Goal: Use online tool/utility: Utilize a website feature to perform a specific function

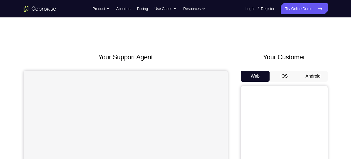
click at [316, 78] on button "Android" at bounding box center [313, 76] width 29 height 11
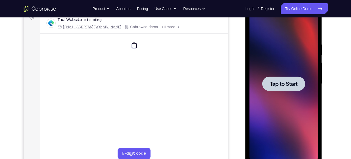
click at [293, 84] on span "Tap to Start" at bounding box center [284, 83] width 28 height 5
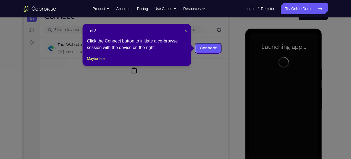
scroll to position [61, 0]
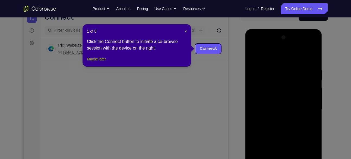
click at [105, 62] on button "Maybe later" at bounding box center [96, 59] width 19 height 7
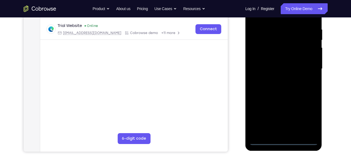
scroll to position [101, 0]
click at [285, 141] on div at bounding box center [284, 69] width 68 height 152
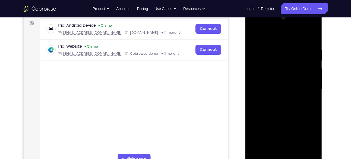
scroll to position [81, 0]
click at [307, 136] on div at bounding box center [284, 89] width 68 height 152
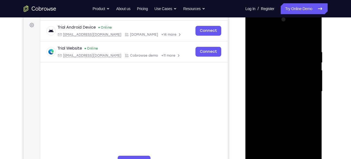
scroll to position [78, 0]
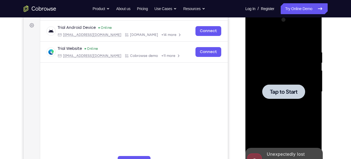
click at [306, 139] on div at bounding box center [284, 91] width 68 height 152
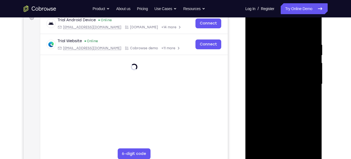
scroll to position [88, 0]
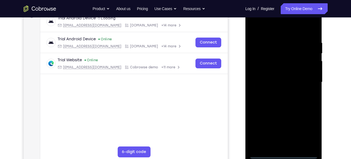
click at [284, 153] on div at bounding box center [284, 82] width 68 height 152
click at [284, 154] on div at bounding box center [284, 82] width 68 height 152
click at [305, 154] on div at bounding box center [284, 82] width 68 height 152
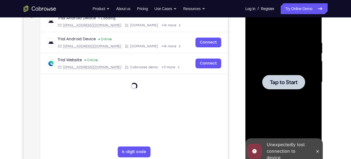
click at [276, 79] on span "Tap to Start" at bounding box center [284, 81] width 28 height 5
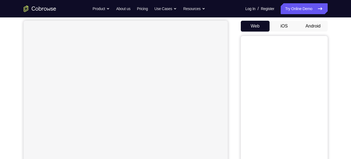
scroll to position [50, 0]
click at [318, 27] on button "Android" at bounding box center [313, 25] width 29 height 11
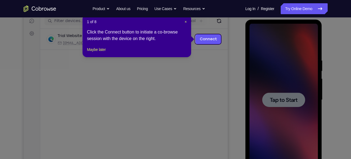
scroll to position [70, 0]
click at [204, 40] on link "Connect" at bounding box center [208, 39] width 26 height 10
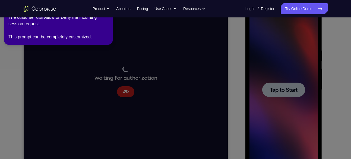
scroll to position [81, 0]
click at [71, 38] on div "The customer can Allow or Deny the incoming session request. This prompt can be…" at bounding box center [58, 27] width 100 height 26
click at [144, 36] on icon at bounding box center [176, 78] width 357 height 161
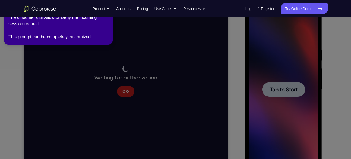
click at [159, 81] on icon at bounding box center [176, 78] width 357 height 161
click at [301, 11] on link "Try Online Demo" at bounding box center [304, 8] width 47 height 11
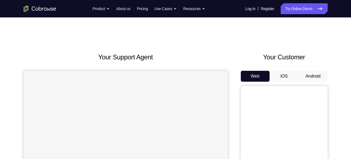
click at [311, 76] on button "Android" at bounding box center [313, 76] width 29 height 11
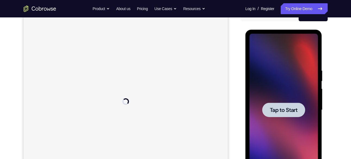
scroll to position [61, 0]
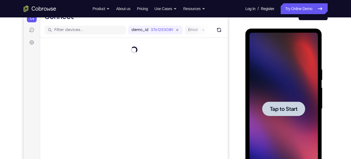
click at [284, 109] on span "Tap to Start" at bounding box center [284, 108] width 28 height 5
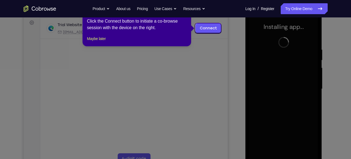
scroll to position [87, 0]
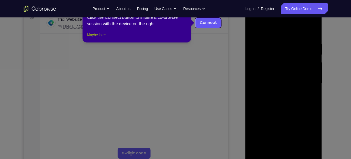
click at [98, 38] on button "Maybe later" at bounding box center [96, 34] width 19 height 7
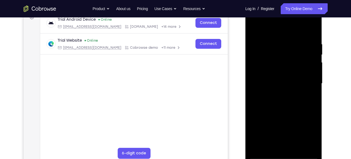
click at [285, 154] on div at bounding box center [284, 83] width 68 height 152
click at [308, 132] on div at bounding box center [284, 83] width 68 height 152
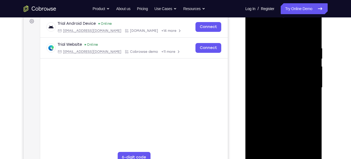
scroll to position [82, 0]
click at [280, 36] on div at bounding box center [284, 88] width 68 height 152
click at [307, 84] on div at bounding box center [284, 88] width 68 height 152
click at [278, 97] on div at bounding box center [284, 88] width 68 height 152
click at [280, 83] on div at bounding box center [284, 88] width 68 height 152
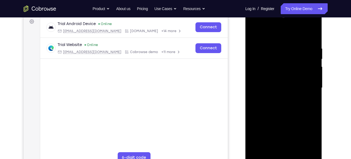
click at [271, 77] on div at bounding box center [284, 88] width 68 height 152
click at [284, 87] on div at bounding box center [284, 88] width 68 height 152
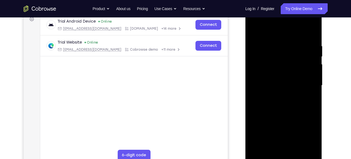
scroll to position [85, 0]
click at [269, 84] on div at bounding box center [284, 85] width 68 height 152
drag, startPoint x: 293, startPoint y: 89, endPoint x: 295, endPoint y: 63, distance: 25.8
click at [295, 63] on div at bounding box center [284, 85] width 68 height 152
click at [285, 100] on div at bounding box center [284, 85] width 68 height 152
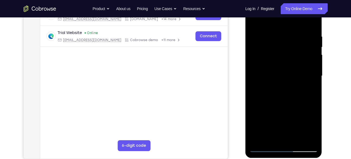
scroll to position [95, 0]
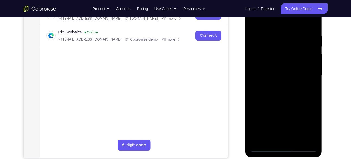
click at [283, 101] on div at bounding box center [284, 75] width 68 height 152
click at [312, 138] on div at bounding box center [284, 75] width 68 height 152
click at [314, 20] on div at bounding box center [284, 75] width 68 height 152
click at [272, 33] on div at bounding box center [284, 75] width 68 height 152
click at [255, 20] on div at bounding box center [284, 75] width 68 height 152
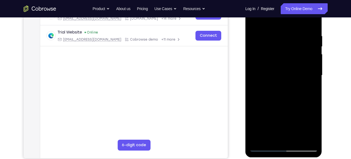
click at [269, 43] on div at bounding box center [284, 75] width 68 height 152
click at [289, 38] on div at bounding box center [284, 75] width 68 height 152
click at [255, 20] on div at bounding box center [284, 75] width 68 height 152
click at [270, 83] on div at bounding box center [284, 75] width 68 height 152
click at [254, 20] on div at bounding box center [284, 75] width 68 height 152
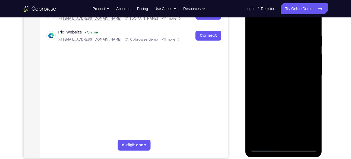
click at [296, 138] on div at bounding box center [284, 75] width 68 height 152
click at [285, 102] on div at bounding box center [284, 75] width 68 height 152
click at [254, 20] on div at bounding box center [284, 75] width 68 height 152
click at [315, 96] on div at bounding box center [284, 75] width 68 height 152
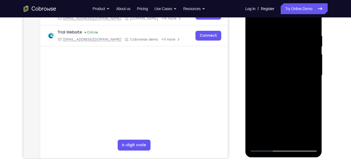
click at [315, 97] on div at bounding box center [284, 75] width 68 height 152
click at [275, 33] on div at bounding box center [284, 75] width 68 height 152
click at [304, 137] on div at bounding box center [284, 75] width 68 height 152
click at [311, 81] on div at bounding box center [284, 75] width 68 height 152
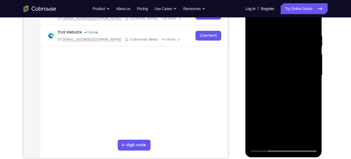
click at [314, 77] on div at bounding box center [284, 75] width 68 height 152
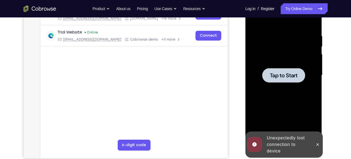
click at [286, 78] on span "Tap to Start" at bounding box center [284, 74] width 28 height 5
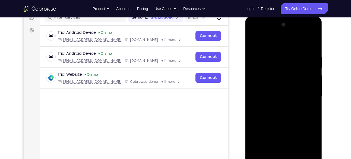
scroll to position [92, 0]
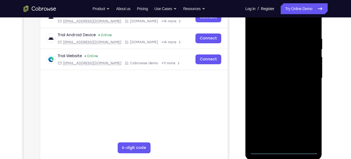
click at [285, 148] on div at bounding box center [284, 78] width 68 height 152
click at [310, 127] on div at bounding box center [284, 78] width 68 height 152
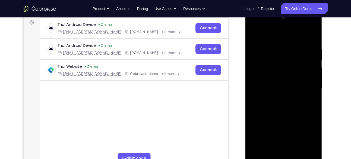
scroll to position [82, 0]
click at [274, 34] on div at bounding box center [284, 88] width 68 height 152
click at [262, 72] on div at bounding box center [284, 88] width 68 height 152
click at [269, 89] on div at bounding box center [284, 88] width 68 height 152
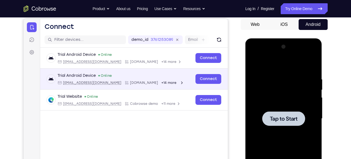
scroll to position [51, 0]
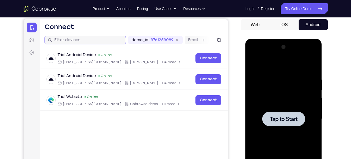
click at [77, 39] on input "text" at bounding box center [88, 39] width 68 height 5
click at [31, 52] on icon at bounding box center [32, 53] width 2 height 2
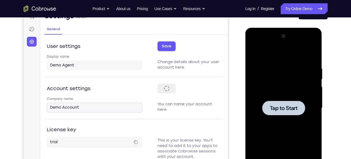
scroll to position [62, 0]
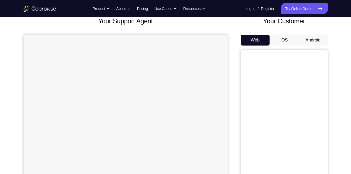
click at [316, 40] on button "Android" at bounding box center [313, 40] width 29 height 11
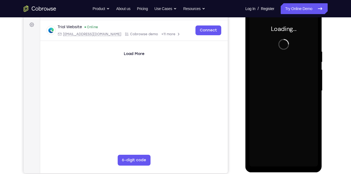
scroll to position [77, 0]
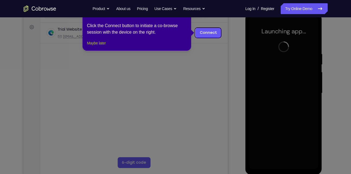
click at [100, 46] on button "Maybe later" at bounding box center [96, 43] width 19 height 7
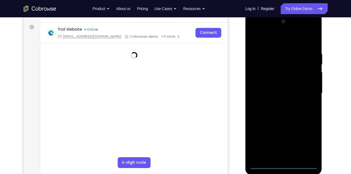
click at [284, 163] on div at bounding box center [284, 93] width 68 height 152
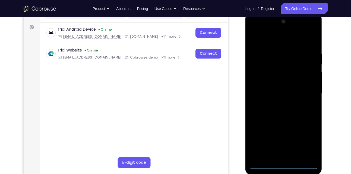
click at [284, 166] on div at bounding box center [284, 93] width 68 height 152
click at [308, 138] on div at bounding box center [284, 93] width 68 height 152
click at [279, 42] on div at bounding box center [284, 93] width 68 height 152
click at [305, 90] on div at bounding box center [284, 93] width 68 height 152
click at [280, 103] on div at bounding box center [284, 93] width 68 height 152
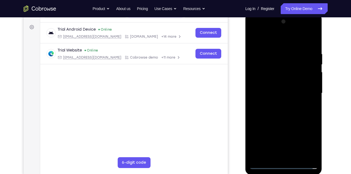
click at [282, 88] on div at bounding box center [284, 93] width 68 height 152
click at [268, 101] on div at bounding box center [284, 93] width 68 height 152
click at [284, 92] on div at bounding box center [284, 93] width 68 height 152
click at [280, 112] on div at bounding box center [284, 93] width 68 height 152
click at [286, 109] on div at bounding box center [284, 93] width 68 height 152
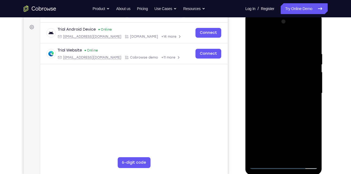
click at [315, 156] on div at bounding box center [284, 93] width 68 height 152
click at [288, 109] on div at bounding box center [284, 93] width 68 height 152
drag, startPoint x: 286, startPoint y: 111, endPoint x: 286, endPoint y: 50, distance: 60.8
click at [286, 50] on div at bounding box center [284, 93] width 68 height 152
drag, startPoint x: 285, startPoint y: 123, endPoint x: 286, endPoint y: 67, distance: 55.9
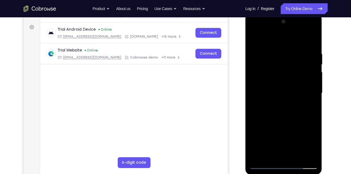
click at [286, 67] on div at bounding box center [284, 93] width 68 height 152
click at [315, 150] on div at bounding box center [284, 93] width 68 height 152
drag, startPoint x: 282, startPoint y: 128, endPoint x: 276, endPoint y: 64, distance: 64.3
click at [276, 64] on div at bounding box center [284, 93] width 68 height 152
drag, startPoint x: 286, startPoint y: 138, endPoint x: 284, endPoint y: 80, distance: 58.1
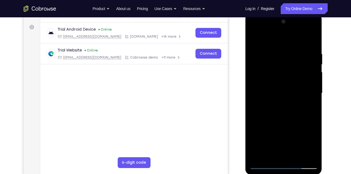
click at [284, 80] on div at bounding box center [284, 93] width 68 height 152
drag, startPoint x: 285, startPoint y: 134, endPoint x: 282, endPoint y: 46, distance: 88.0
click at [282, 46] on div at bounding box center [284, 93] width 68 height 152
drag, startPoint x: 292, startPoint y: 119, endPoint x: 290, endPoint y: 40, distance: 79.0
click at [290, 40] on div at bounding box center [284, 93] width 68 height 152
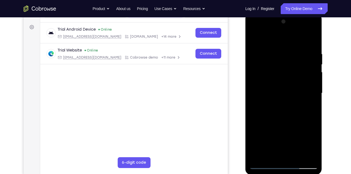
click at [314, 96] on div at bounding box center [284, 93] width 68 height 152
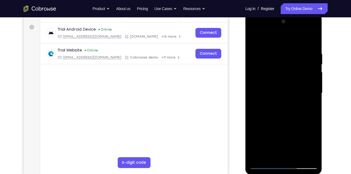
click at [314, 96] on div at bounding box center [284, 93] width 68 height 152
drag, startPoint x: 282, startPoint y: 130, endPoint x: 279, endPoint y: 32, distance: 98.3
click at [279, 32] on div at bounding box center [284, 93] width 68 height 152
drag, startPoint x: 279, startPoint y: 131, endPoint x: 282, endPoint y: 92, distance: 39.2
click at [282, 92] on div at bounding box center [284, 93] width 68 height 152
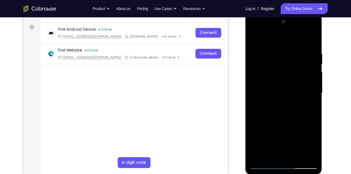
click at [315, 81] on div at bounding box center [284, 93] width 68 height 152
drag, startPoint x: 283, startPoint y: 108, endPoint x: 284, endPoint y: 36, distance: 72.5
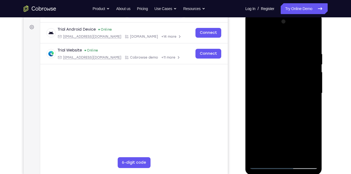
click at [284, 36] on div at bounding box center [284, 93] width 68 height 152
drag, startPoint x: 285, startPoint y: 128, endPoint x: 285, endPoint y: 77, distance: 51.0
click at [285, 77] on div at bounding box center [284, 93] width 68 height 152
drag, startPoint x: 286, startPoint y: 128, endPoint x: 286, endPoint y: 43, distance: 85.5
click at [286, 43] on div at bounding box center [284, 93] width 68 height 152
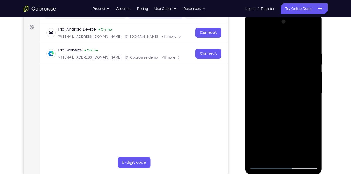
drag, startPoint x: 284, startPoint y: 109, endPoint x: 286, endPoint y: 70, distance: 38.6
click at [286, 70] on div at bounding box center [284, 93] width 68 height 152
drag, startPoint x: 291, startPoint y: 139, endPoint x: 292, endPoint y: 37, distance: 102.1
click at [292, 37] on div at bounding box center [284, 93] width 68 height 152
drag, startPoint x: 289, startPoint y: 134, endPoint x: 296, endPoint y: 17, distance: 117.2
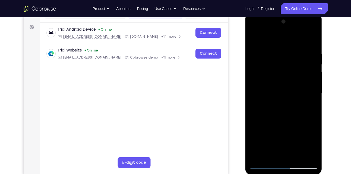
click at [296, 17] on div at bounding box center [284, 93] width 68 height 152
click at [258, 157] on div at bounding box center [284, 93] width 68 height 152
click at [275, 49] on div at bounding box center [284, 93] width 68 height 152
click at [311, 95] on div at bounding box center [284, 93] width 68 height 152
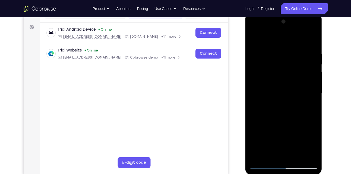
click at [311, 95] on div at bounding box center [284, 93] width 68 height 152
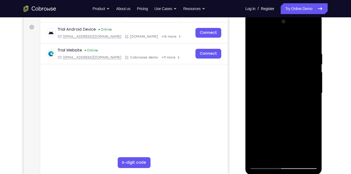
click at [311, 95] on div at bounding box center [284, 93] width 68 height 152
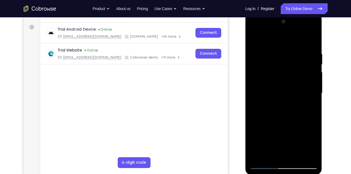
click at [311, 95] on div at bounding box center [284, 93] width 68 height 152
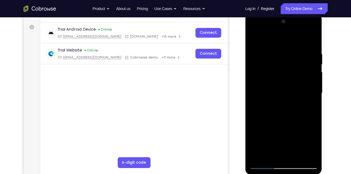
click at [311, 95] on div at bounding box center [284, 93] width 68 height 152
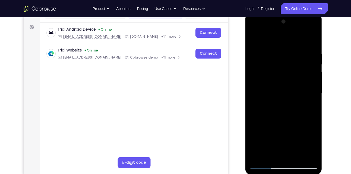
click at [311, 95] on div at bounding box center [284, 93] width 68 height 152
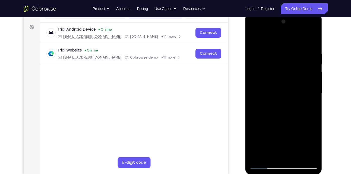
click at [311, 95] on div at bounding box center [284, 93] width 68 height 152
click at [313, 79] on div at bounding box center [284, 93] width 68 height 152
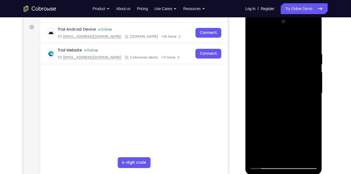
click at [312, 41] on div at bounding box center [284, 93] width 68 height 152
click at [259, 157] on div at bounding box center [284, 93] width 68 height 152
drag, startPoint x: 288, startPoint y: 61, endPoint x: 290, endPoint y: 138, distance: 77.1
click at [290, 138] on div at bounding box center [284, 93] width 68 height 152
click at [314, 157] on div at bounding box center [284, 93] width 68 height 152
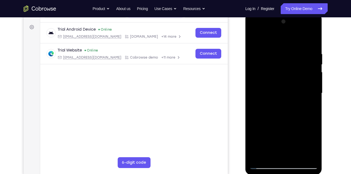
click at [271, 157] on div at bounding box center [284, 93] width 68 height 152
drag, startPoint x: 283, startPoint y: 95, endPoint x: 287, endPoint y: 33, distance: 62.1
click at [287, 33] on div at bounding box center [284, 93] width 68 height 152
drag, startPoint x: 284, startPoint y: 103, endPoint x: 281, endPoint y: 46, distance: 57.1
click at [281, 46] on div at bounding box center [284, 93] width 68 height 152
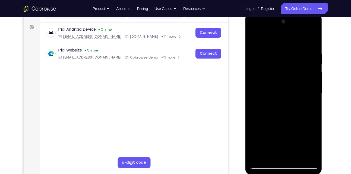
click at [258, 155] on div at bounding box center [284, 93] width 68 height 152
click at [297, 156] on div at bounding box center [284, 93] width 68 height 152
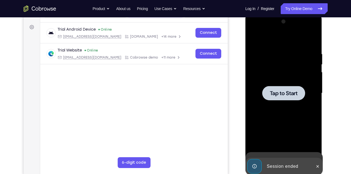
click at [286, 121] on div at bounding box center [284, 93] width 68 height 152
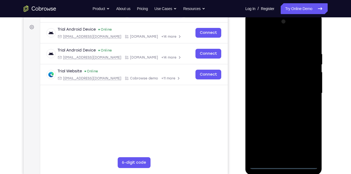
click at [285, 165] on div at bounding box center [284, 93] width 68 height 152
click at [309, 141] on div at bounding box center [284, 93] width 68 height 152
click at [280, 39] on div at bounding box center [284, 93] width 68 height 152
click at [261, 76] on div at bounding box center [284, 93] width 68 height 152
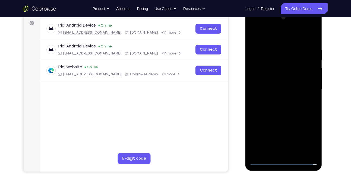
click at [266, 90] on div at bounding box center [284, 89] width 68 height 152
click at [263, 103] on div at bounding box center [284, 89] width 68 height 152
click at [282, 95] on div at bounding box center [284, 89] width 68 height 152
click at [281, 122] on div at bounding box center [284, 89] width 68 height 152
click at [311, 72] on div at bounding box center [284, 89] width 68 height 152
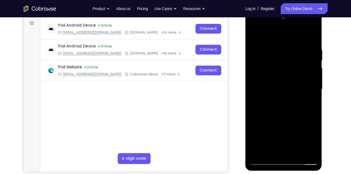
drag, startPoint x: 289, startPoint y: 106, endPoint x: 288, endPoint y: 29, distance: 77.1
click at [288, 29] on div at bounding box center [284, 89] width 68 height 152
drag, startPoint x: 285, startPoint y: 131, endPoint x: 286, endPoint y: 36, distance: 94.8
click at [286, 36] on div at bounding box center [284, 89] width 68 height 152
click at [283, 152] on div at bounding box center [284, 89] width 68 height 152
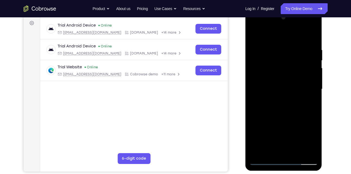
click at [266, 93] on div at bounding box center [284, 89] width 68 height 152
click at [273, 93] on div at bounding box center [284, 89] width 68 height 152
click at [273, 91] on div at bounding box center [284, 89] width 68 height 152
drag, startPoint x: 289, startPoint y: 100, endPoint x: 277, endPoint y: 42, distance: 60.2
click at [277, 42] on div at bounding box center [284, 89] width 68 height 152
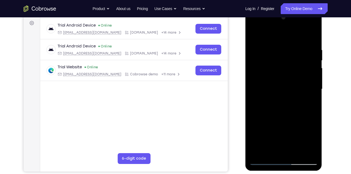
click at [288, 102] on div at bounding box center [284, 89] width 68 height 152
click at [307, 99] on div at bounding box center [284, 89] width 68 height 152
click at [286, 154] on div at bounding box center [284, 89] width 68 height 152
click at [278, 81] on div at bounding box center [284, 89] width 68 height 152
click at [313, 94] on div at bounding box center [284, 89] width 68 height 152
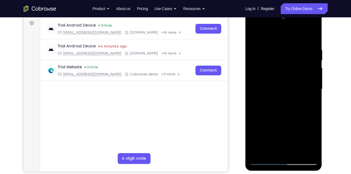
click at [313, 94] on div at bounding box center [284, 89] width 68 height 152
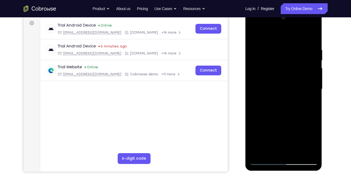
click at [313, 94] on div at bounding box center [284, 89] width 68 height 152
click at [254, 94] on div at bounding box center [284, 89] width 68 height 152
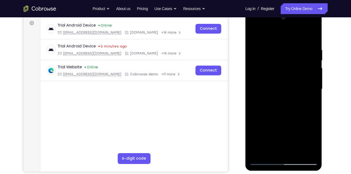
click at [314, 92] on div at bounding box center [284, 89] width 68 height 152
click at [314, 38] on div at bounding box center [284, 89] width 68 height 152
drag, startPoint x: 283, startPoint y: 122, endPoint x: 287, endPoint y: 83, distance: 39.9
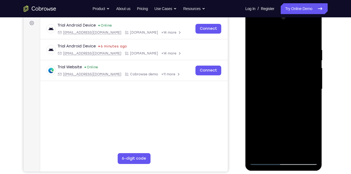
click at [287, 83] on div at bounding box center [284, 89] width 68 height 152
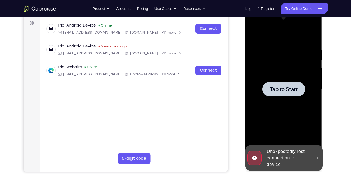
click at [282, 91] on span "Tap to Start" at bounding box center [284, 89] width 28 height 5
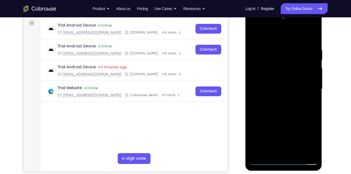
click at [280, 91] on div at bounding box center [284, 89] width 68 height 152
click at [282, 161] on div at bounding box center [284, 89] width 68 height 152
click at [307, 136] on div at bounding box center [284, 89] width 68 height 152
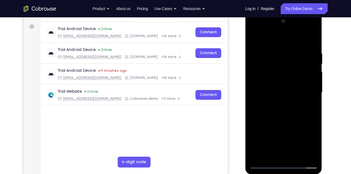
scroll to position [77, 0]
click at [277, 38] on div at bounding box center [284, 93] width 68 height 152
click at [305, 90] on div at bounding box center [284, 93] width 68 height 152
click at [278, 102] on div at bounding box center [284, 93] width 68 height 152
click at [273, 87] on div at bounding box center [284, 93] width 68 height 152
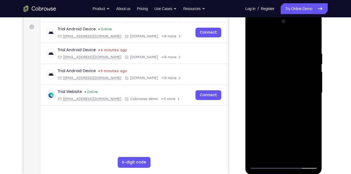
click at [269, 82] on div at bounding box center [284, 93] width 68 height 152
click at [282, 91] on div at bounding box center [284, 93] width 68 height 152
click at [283, 111] on div at bounding box center [284, 93] width 68 height 152
click at [285, 108] on div at bounding box center [284, 93] width 68 height 152
click at [273, 49] on div at bounding box center [284, 93] width 68 height 152
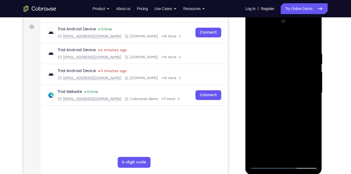
click at [275, 50] on div at bounding box center [284, 93] width 68 height 152
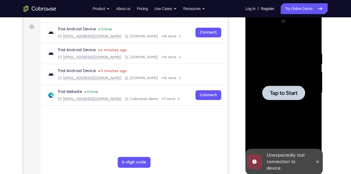
click at [284, 92] on span "Tap to Start" at bounding box center [284, 92] width 28 height 5
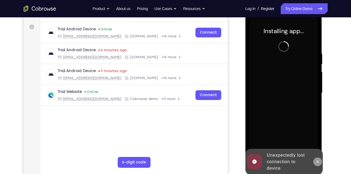
click at [318, 162] on icon at bounding box center [318, 162] width 2 height 2
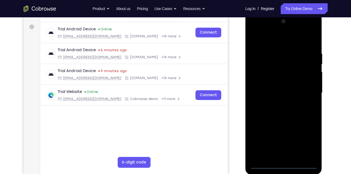
scroll to position [78, 0]
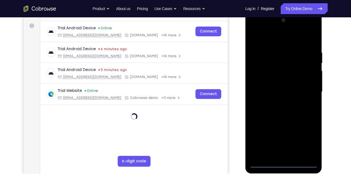
click at [283, 162] on div at bounding box center [284, 92] width 68 height 152
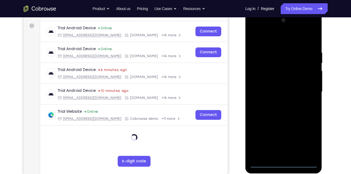
click at [310, 143] on div at bounding box center [284, 92] width 68 height 152
click at [305, 136] on div at bounding box center [284, 92] width 68 height 152
click at [308, 142] on div at bounding box center [284, 92] width 68 height 152
click at [277, 38] on div at bounding box center [284, 92] width 68 height 152
click at [306, 90] on div at bounding box center [284, 92] width 68 height 152
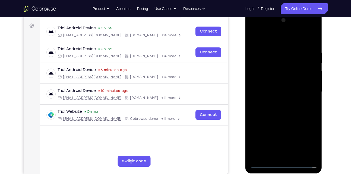
click at [279, 102] on div at bounding box center [284, 92] width 68 height 152
click at [274, 87] on div at bounding box center [284, 92] width 68 height 152
click at [269, 69] on div at bounding box center [284, 92] width 68 height 152
click at [264, 81] on div at bounding box center [284, 92] width 68 height 152
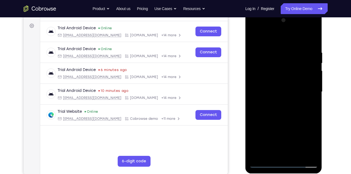
click at [285, 92] on div at bounding box center [284, 92] width 68 height 152
click at [285, 12] on div at bounding box center [283, 12] width 77 height 0
